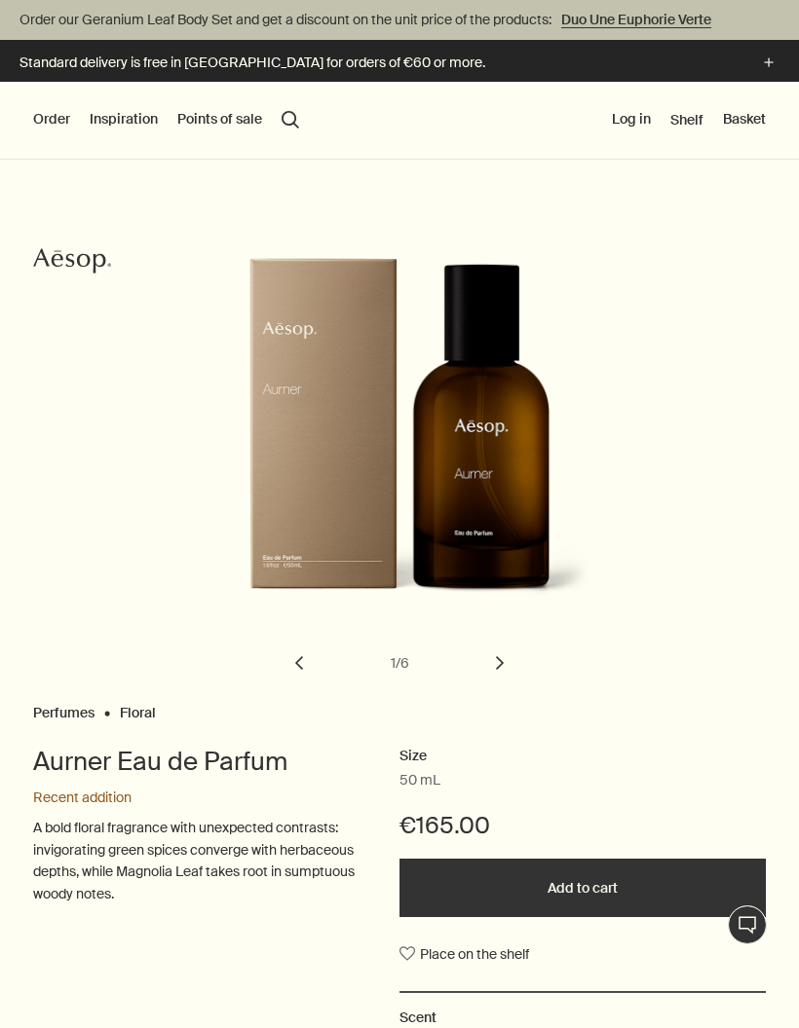
click at [202, 106] on div "Order New & Must-Haves Face Hands and Body Home Hair Perfumes Boxes and travel …" at bounding box center [399, 121] width 799 height 78
click at [217, 115] on button "Points of sale" at bounding box center [219, 119] width 85 height 19
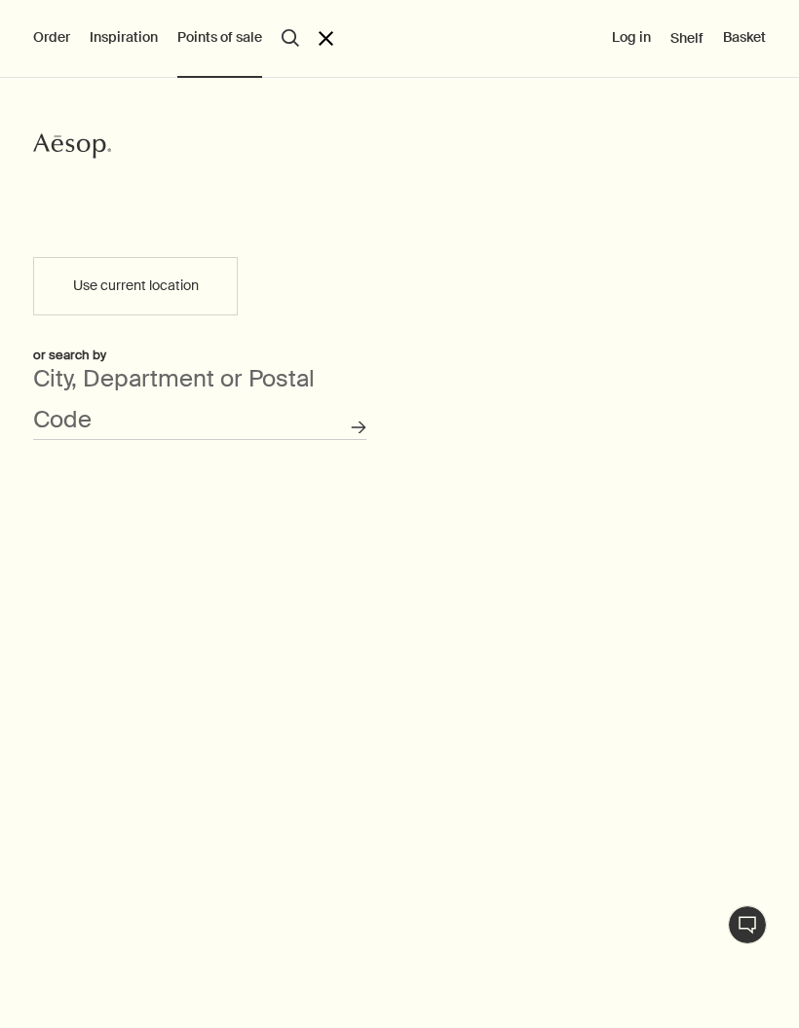
click at [100, 46] on button "Inspiration" at bounding box center [124, 37] width 68 height 19
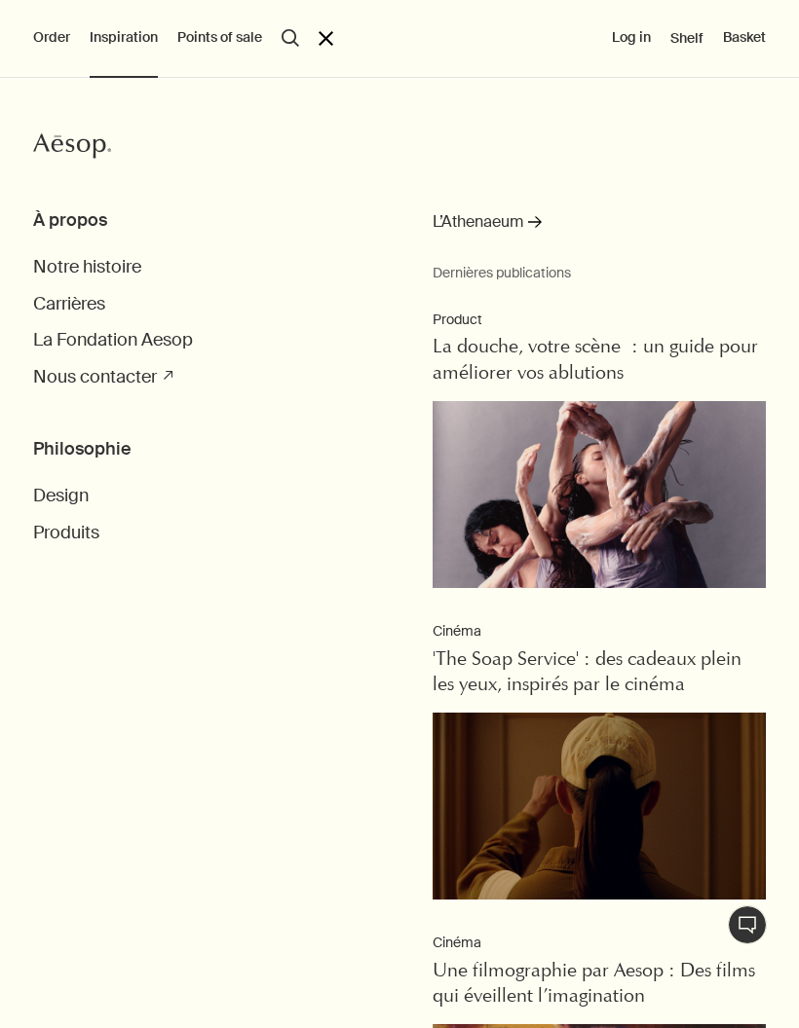
click at [26, 30] on div "Order Aesop Nouveautés & Incontournables Visage Mains et Corps Maison Cheveux P…" at bounding box center [399, 514] width 799 height 1028
click at [36, 136] on icon "Aesop" at bounding box center [72, 145] width 78 height 29
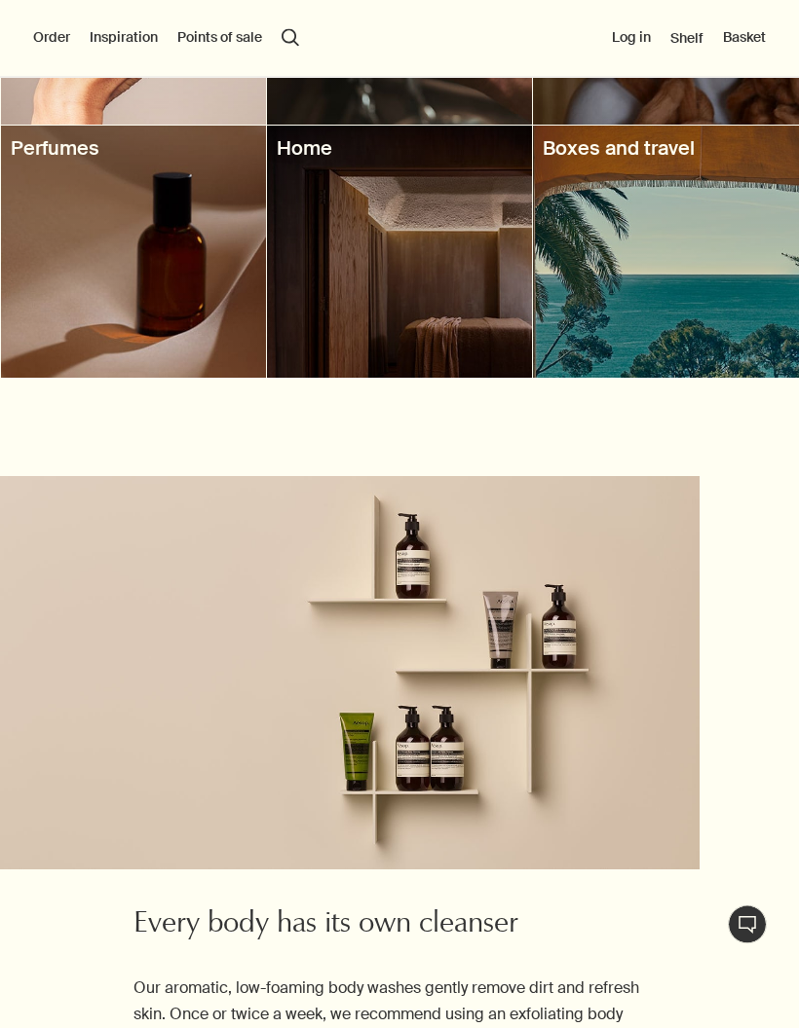
scroll to position [2432, 0]
click at [739, 298] on div at bounding box center [665, 252] width 265 height 252
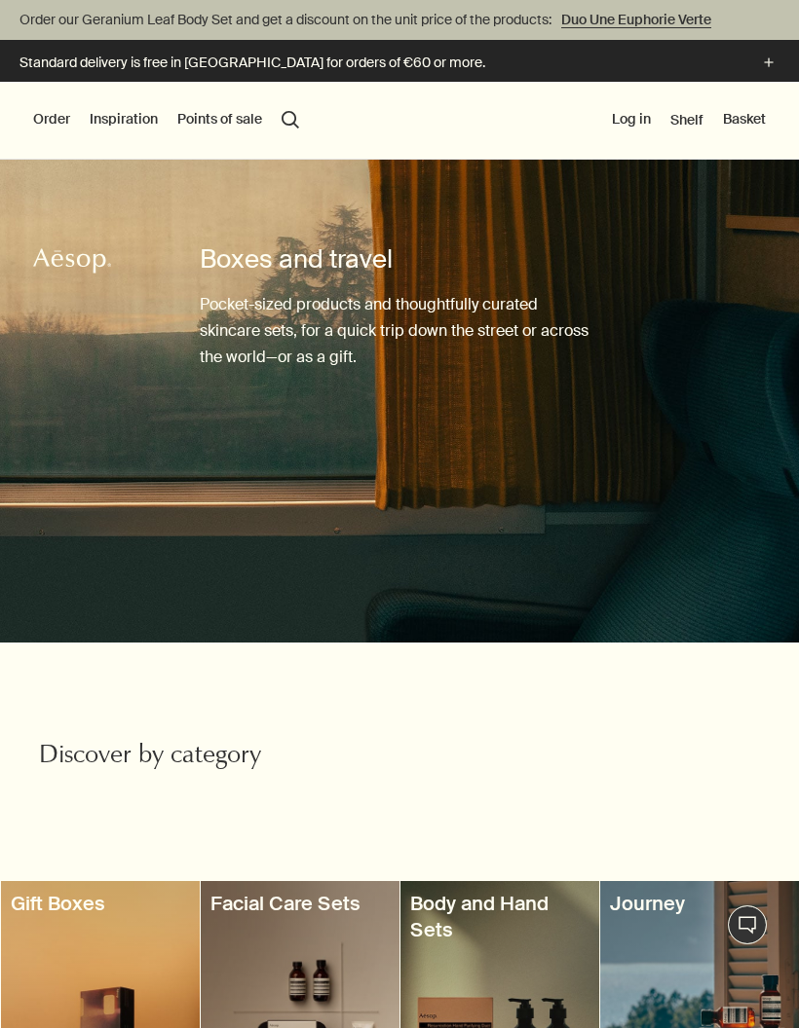
click at [778, 48] on div "Standard delivery is free in [GEOGRAPHIC_DATA] for orders of €60 or more. plus" at bounding box center [399, 61] width 799 height 42
click at [765, 58] on icon "plus" at bounding box center [768, 62] width 21 height 21
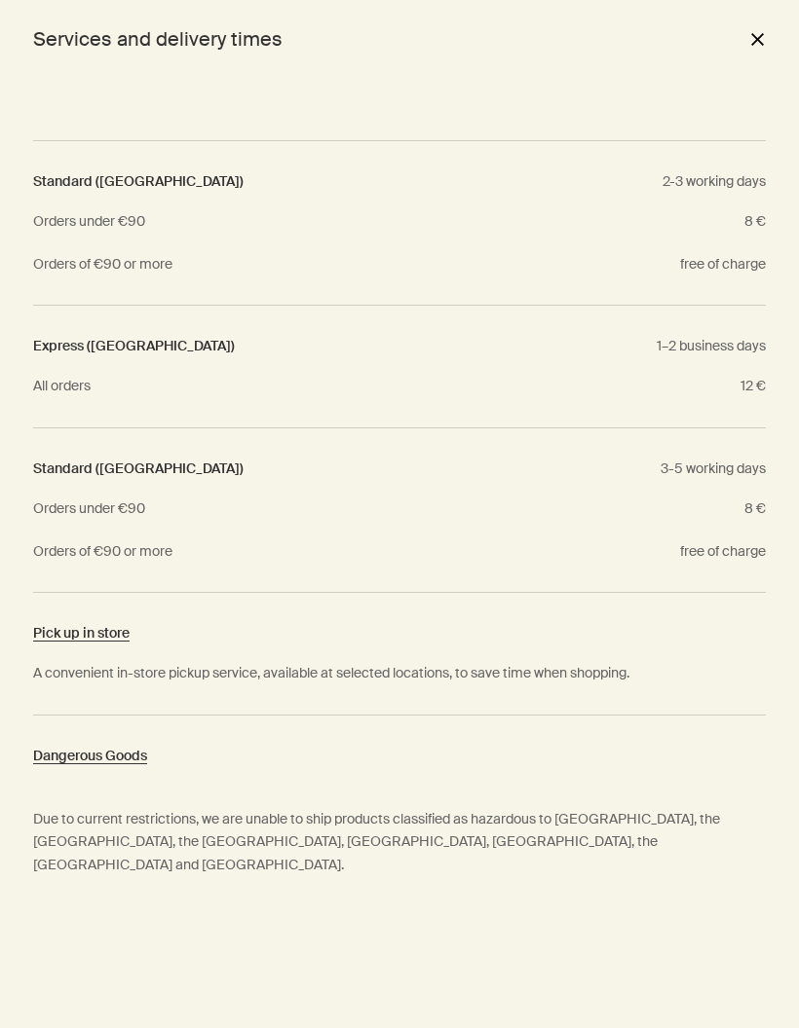
click at [757, 37] on button "close" at bounding box center [756, 38] width 23 height 33
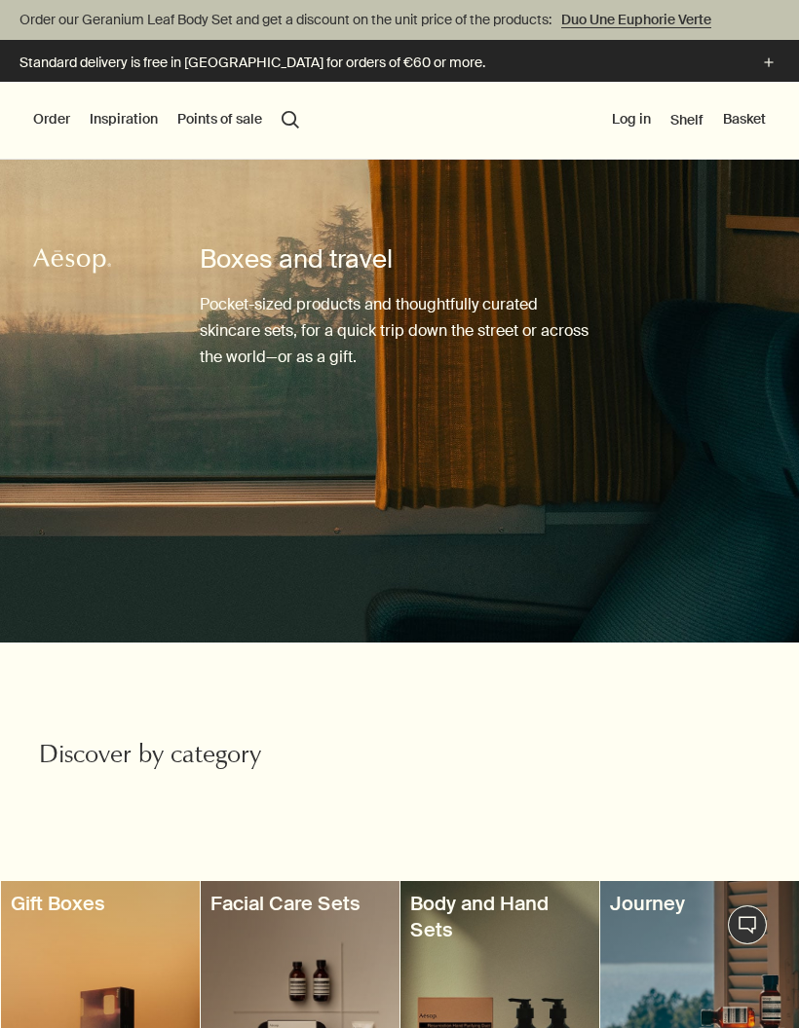
click at [63, 257] on icon "Aesop" at bounding box center [72, 260] width 78 height 29
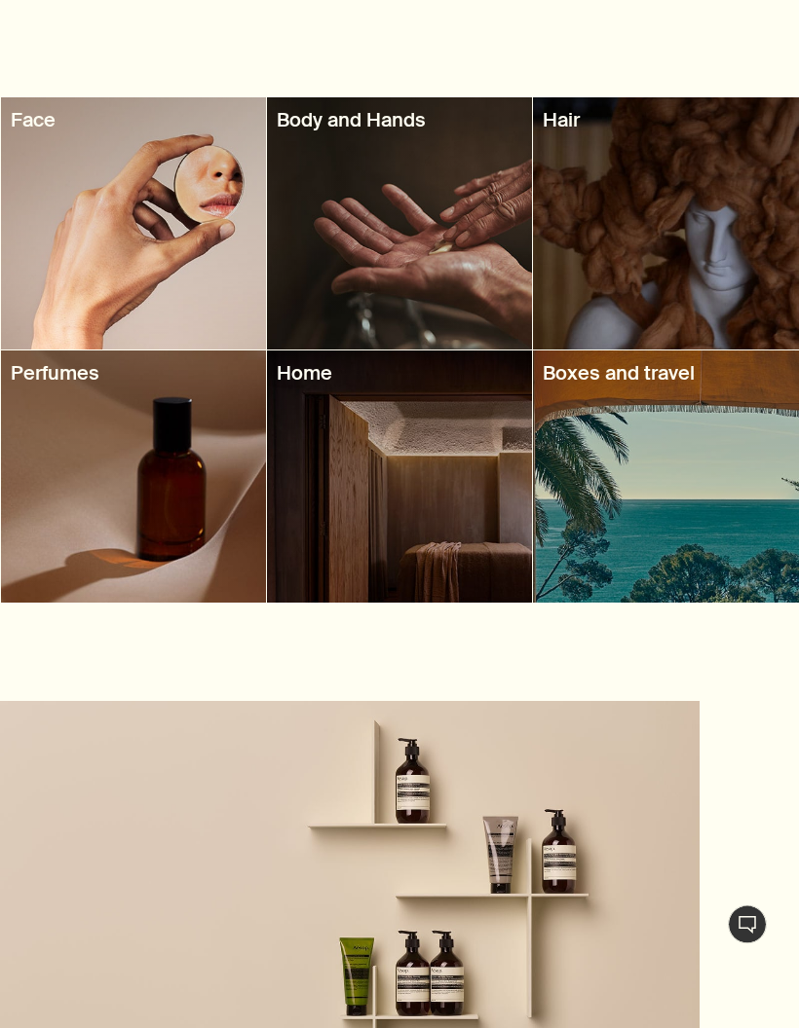
scroll to position [2207, 0]
click at [393, 461] on div at bounding box center [399, 477] width 265 height 252
